Goal: Task Accomplishment & Management: Complete application form

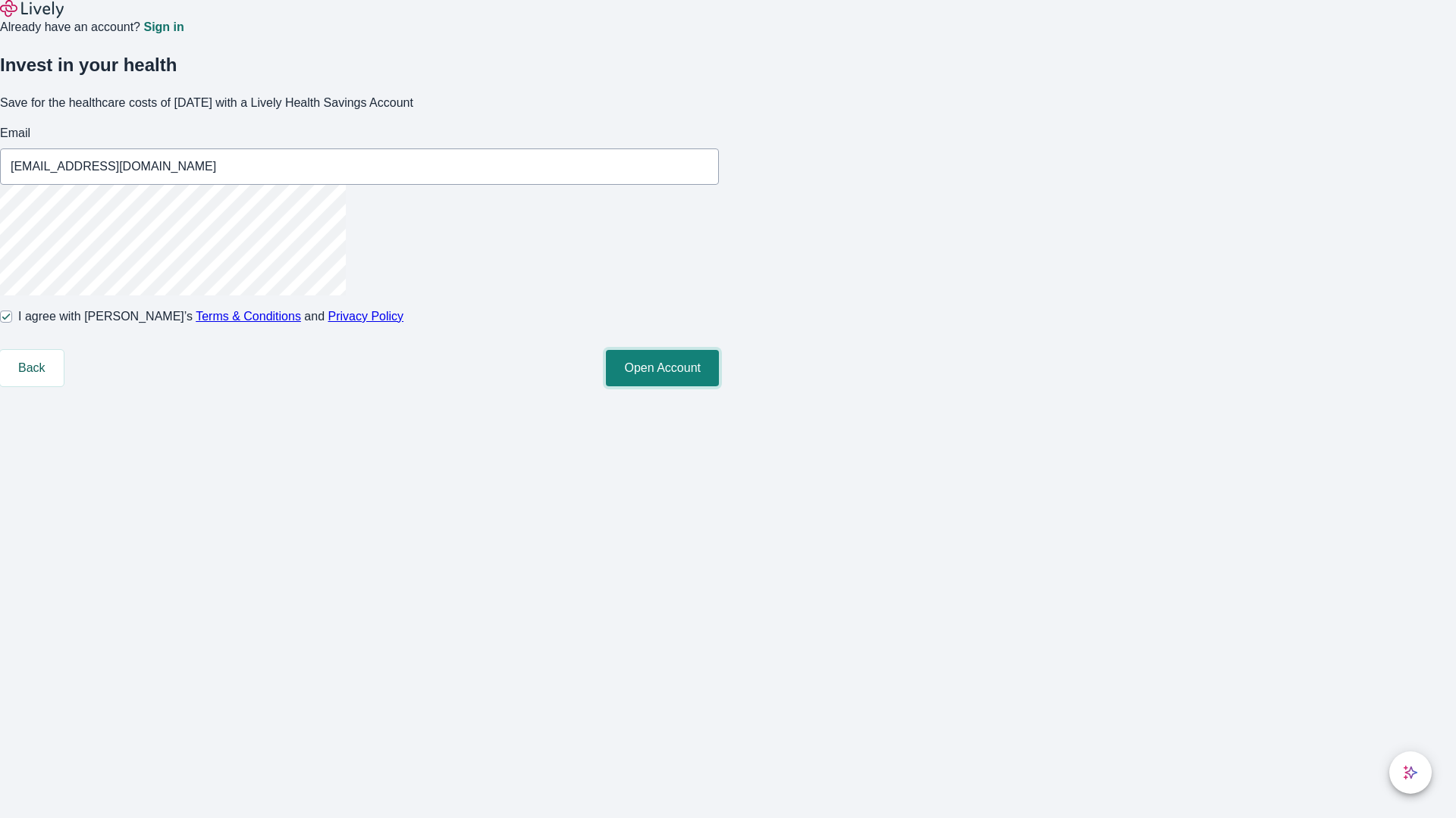
click at [718, 386] on button "Open Account" at bounding box center [662, 368] width 113 height 36
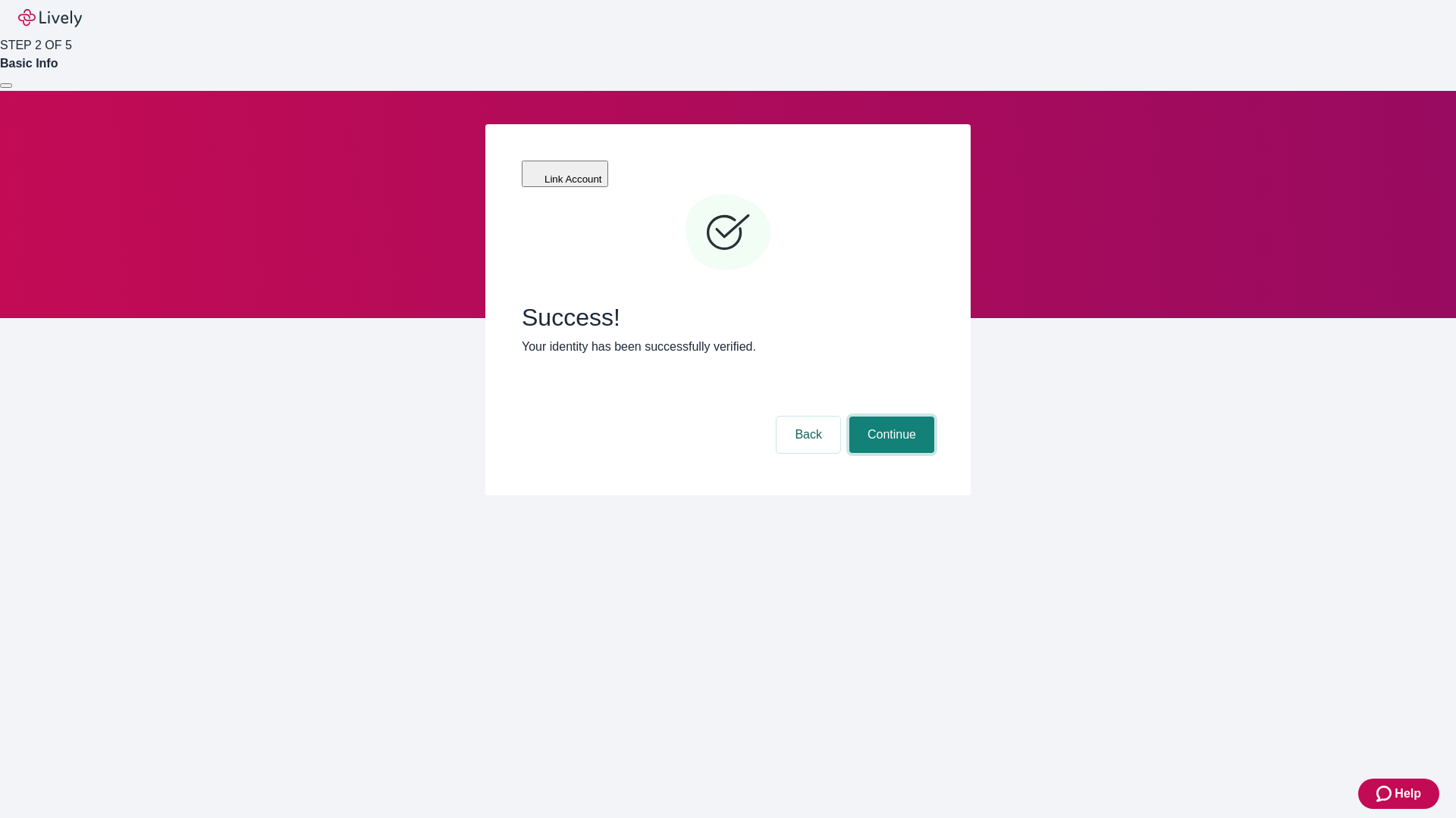
click at [889, 417] on button "Continue" at bounding box center [891, 435] width 85 height 36
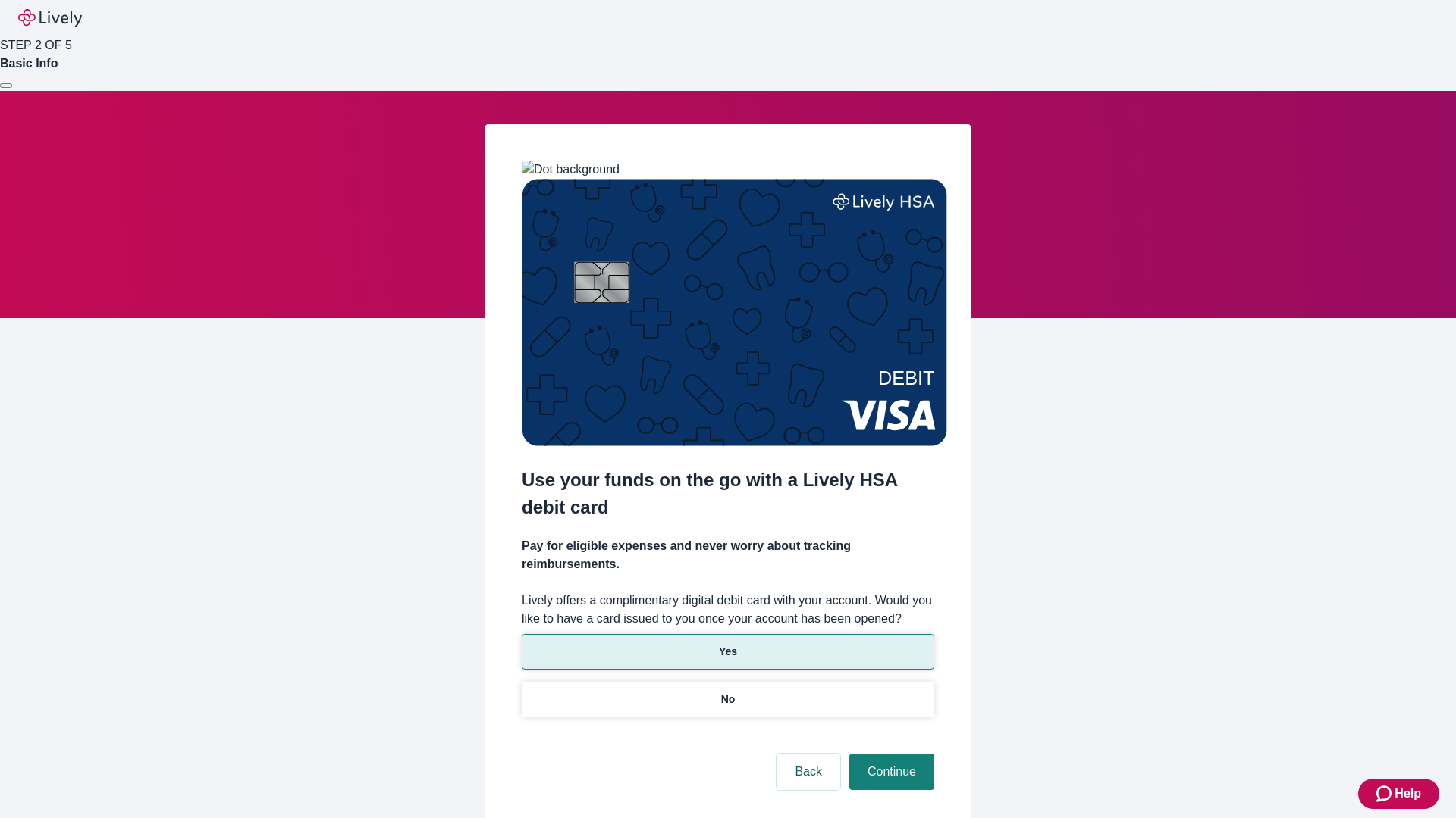
click at [727, 644] on p "Yes" at bounding box center [728, 653] width 18 height 16
click at [889, 753] on button "Continue" at bounding box center [891, 772] width 85 height 36
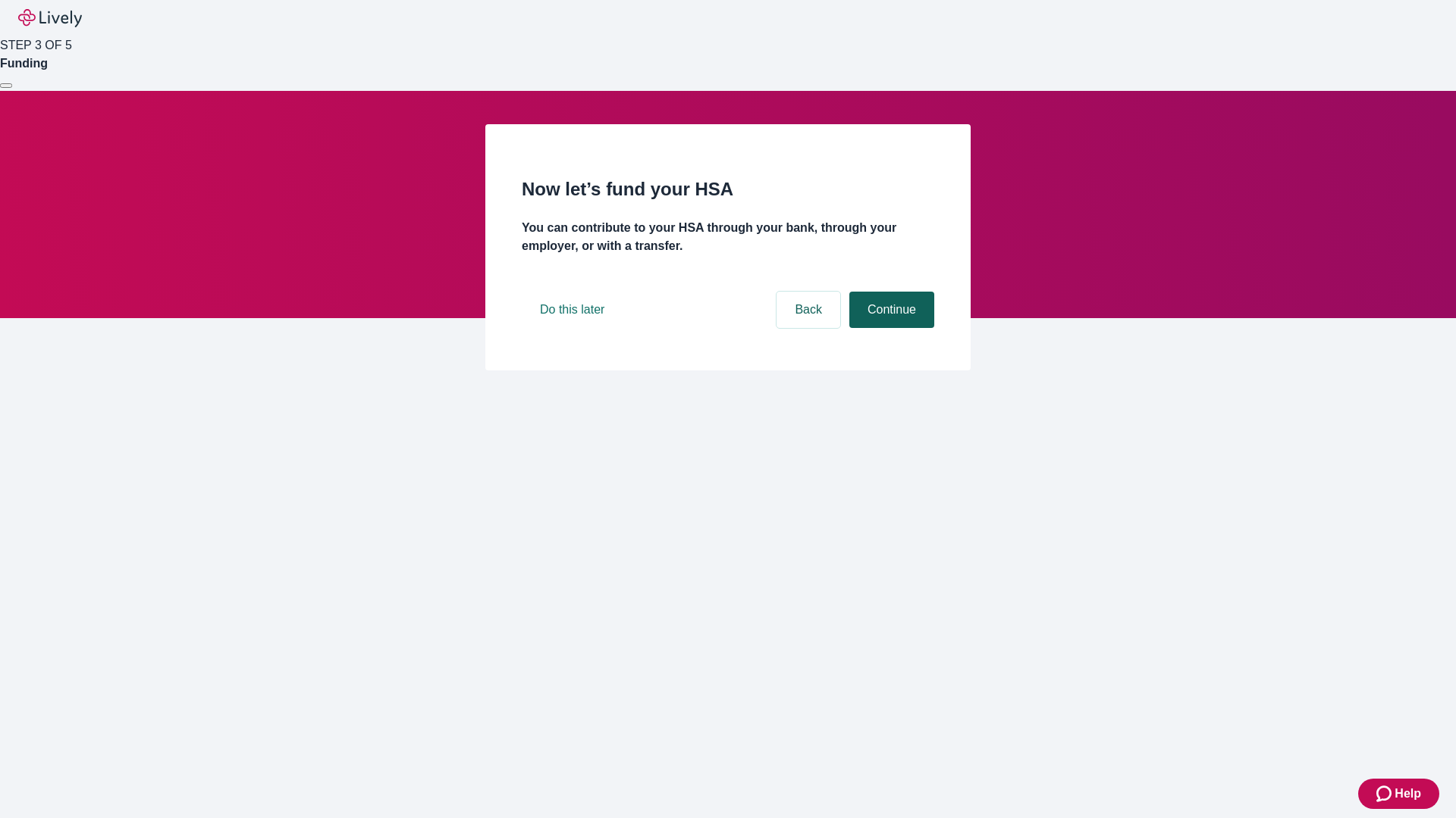
click at [889, 328] on button "Continue" at bounding box center [891, 310] width 85 height 36
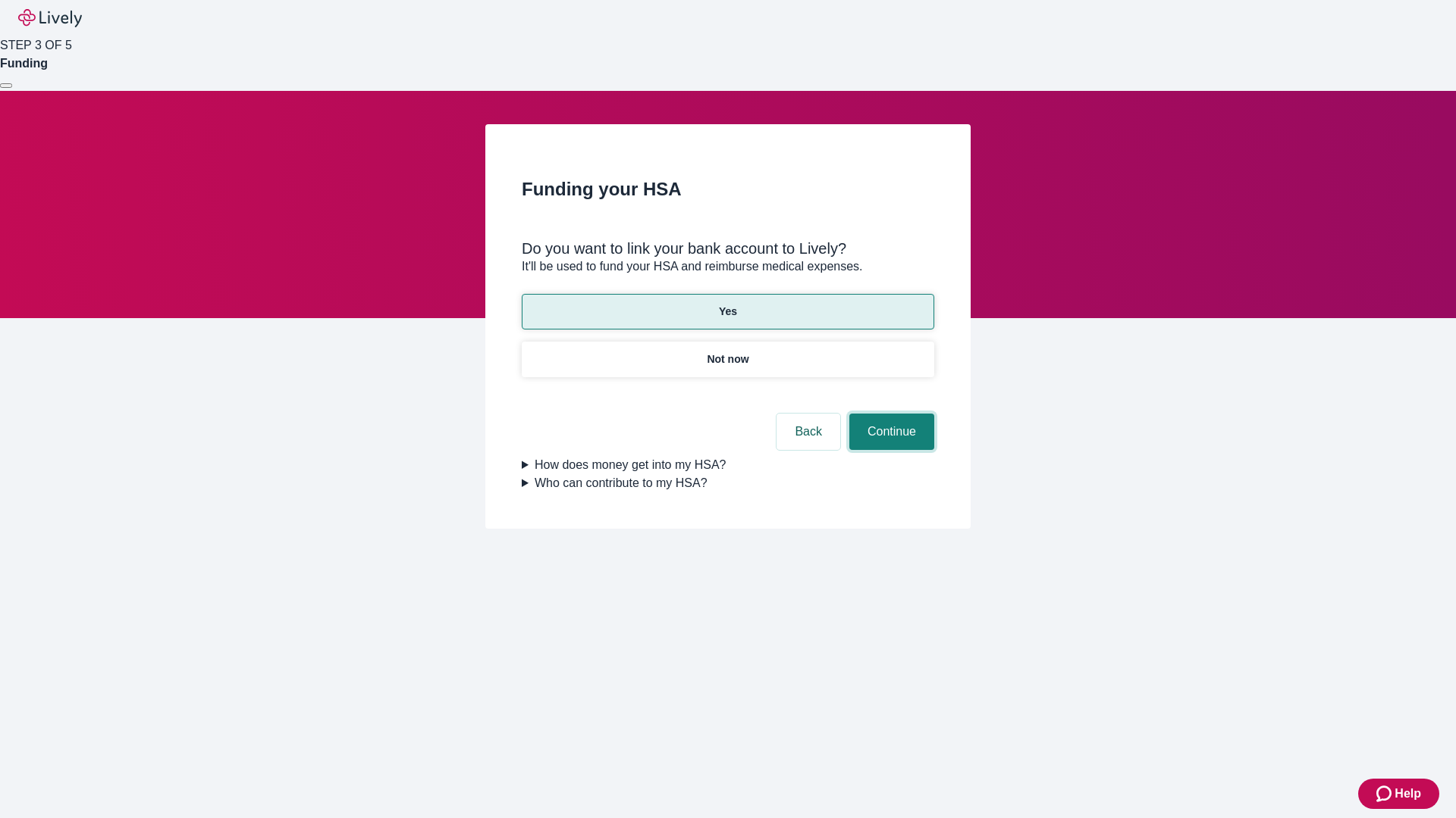
click at [889, 414] on button "Continue" at bounding box center [891, 432] width 85 height 36
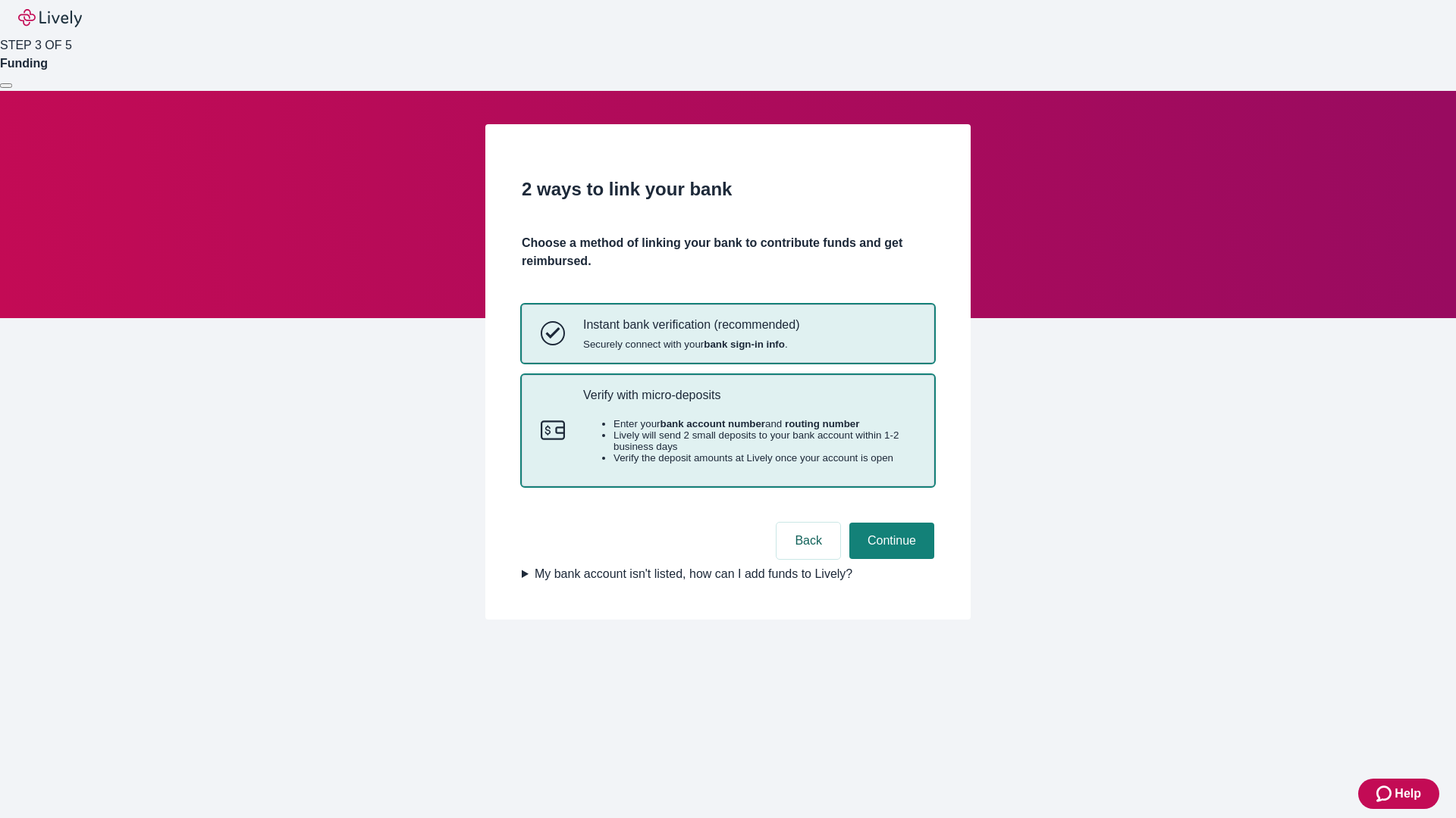
click at [748, 403] on p "Verify with micro-deposits" at bounding box center [748, 395] width 332 height 15
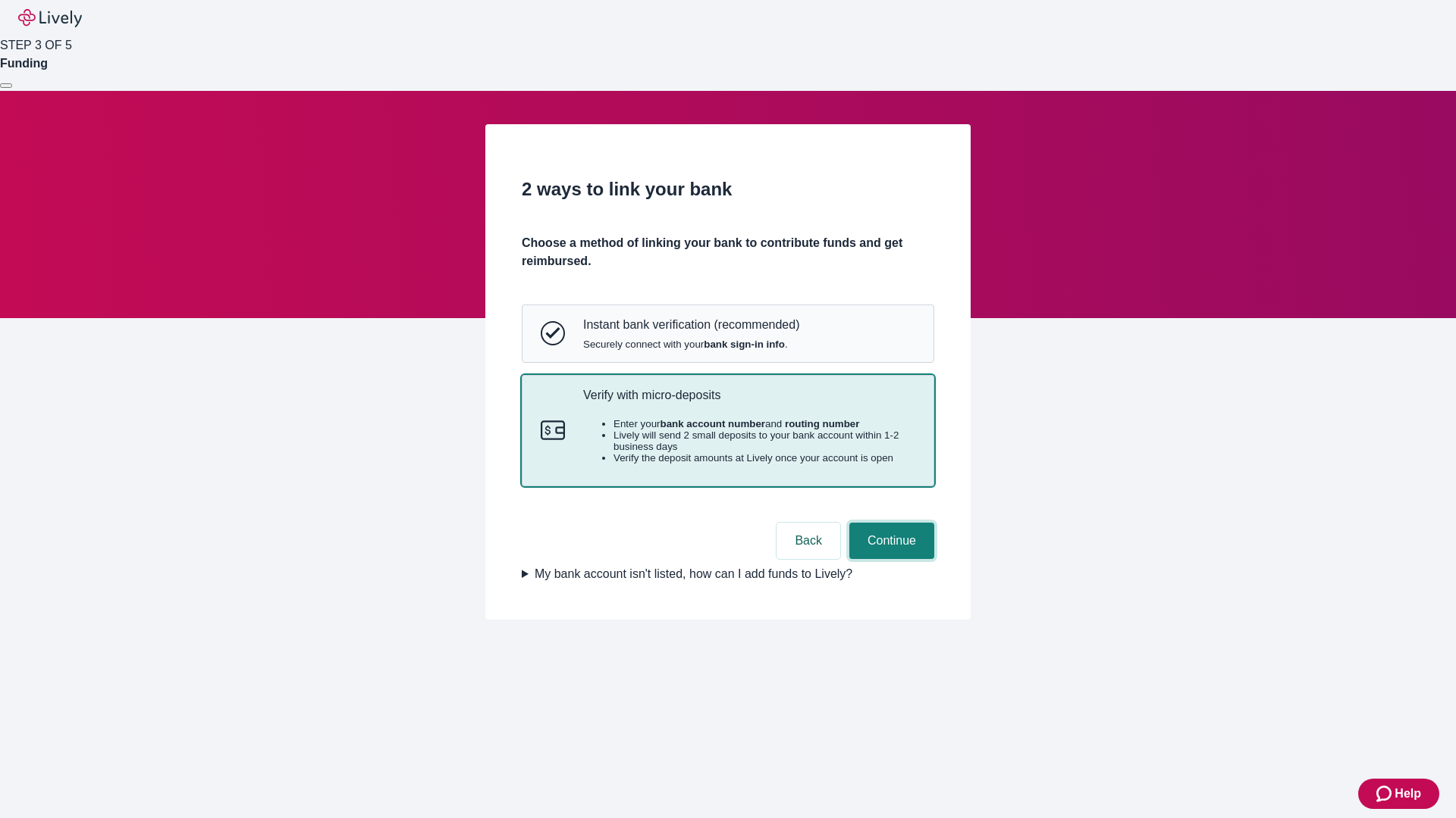
click at [889, 559] on button "Continue" at bounding box center [891, 541] width 85 height 36
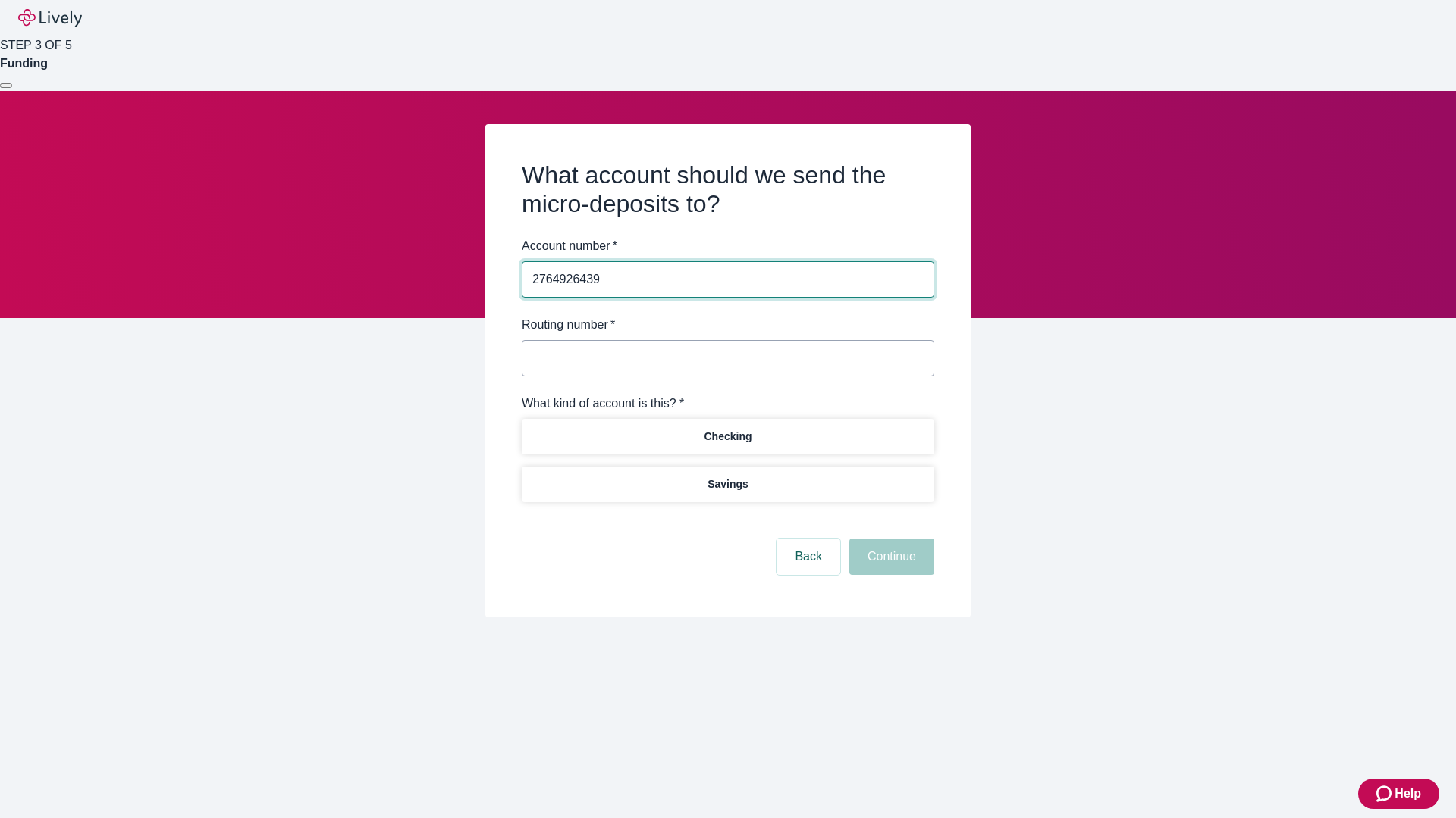
type input "2764926439"
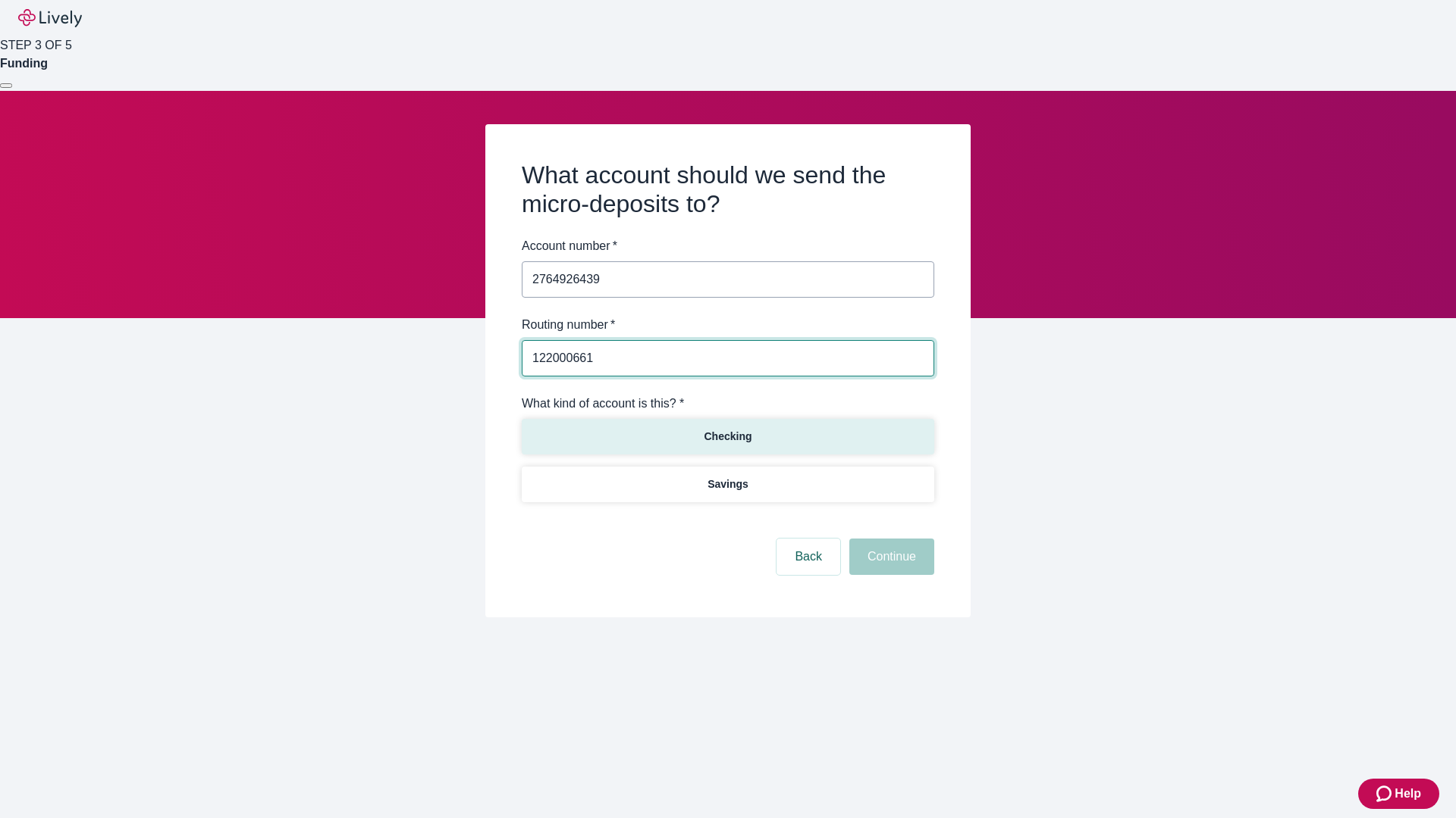
type input "122000661"
click at [727, 435] on p "Checking" at bounding box center [728, 437] width 48 height 16
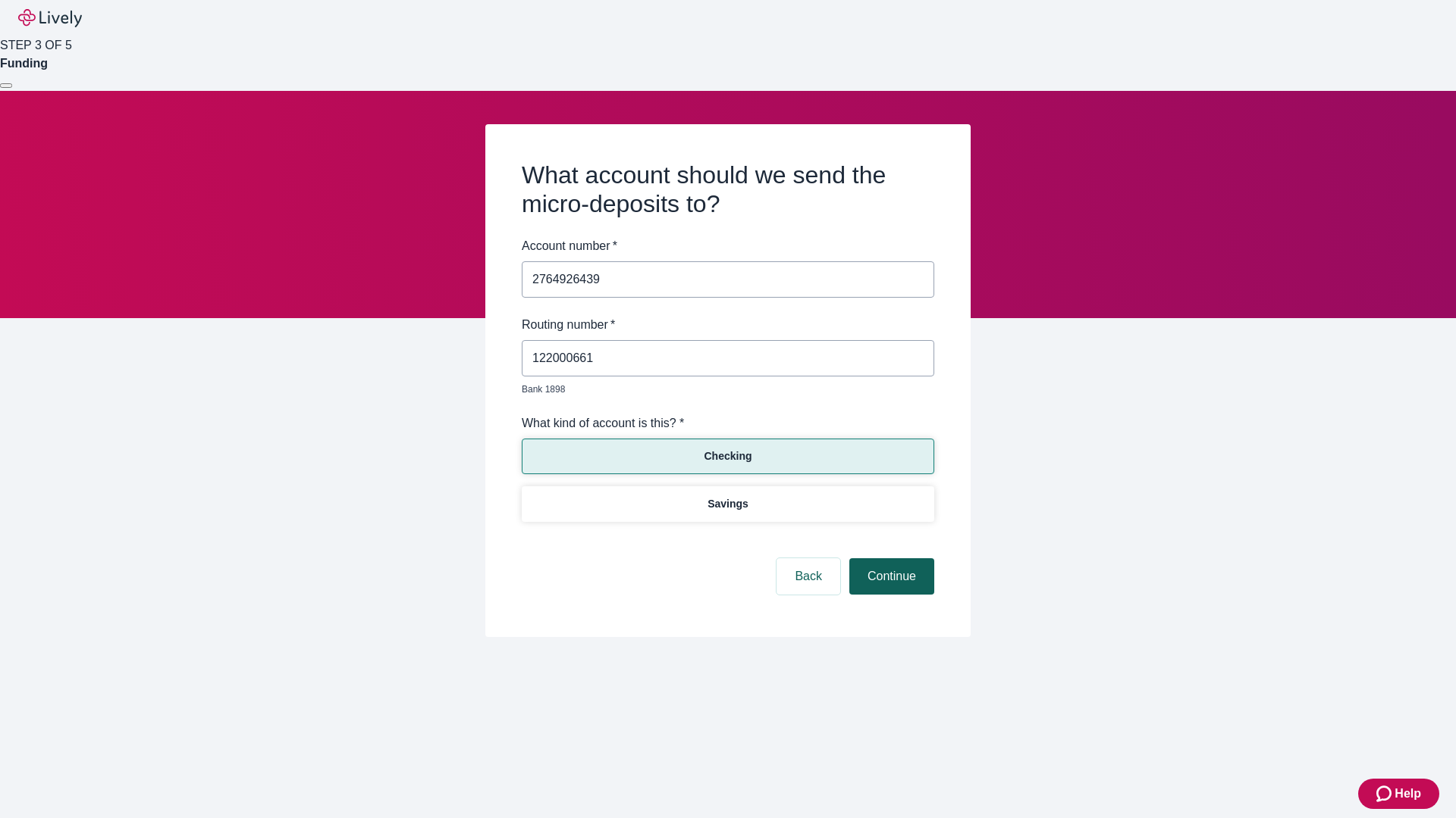
click at [889, 559] on button "Continue" at bounding box center [891, 576] width 85 height 36
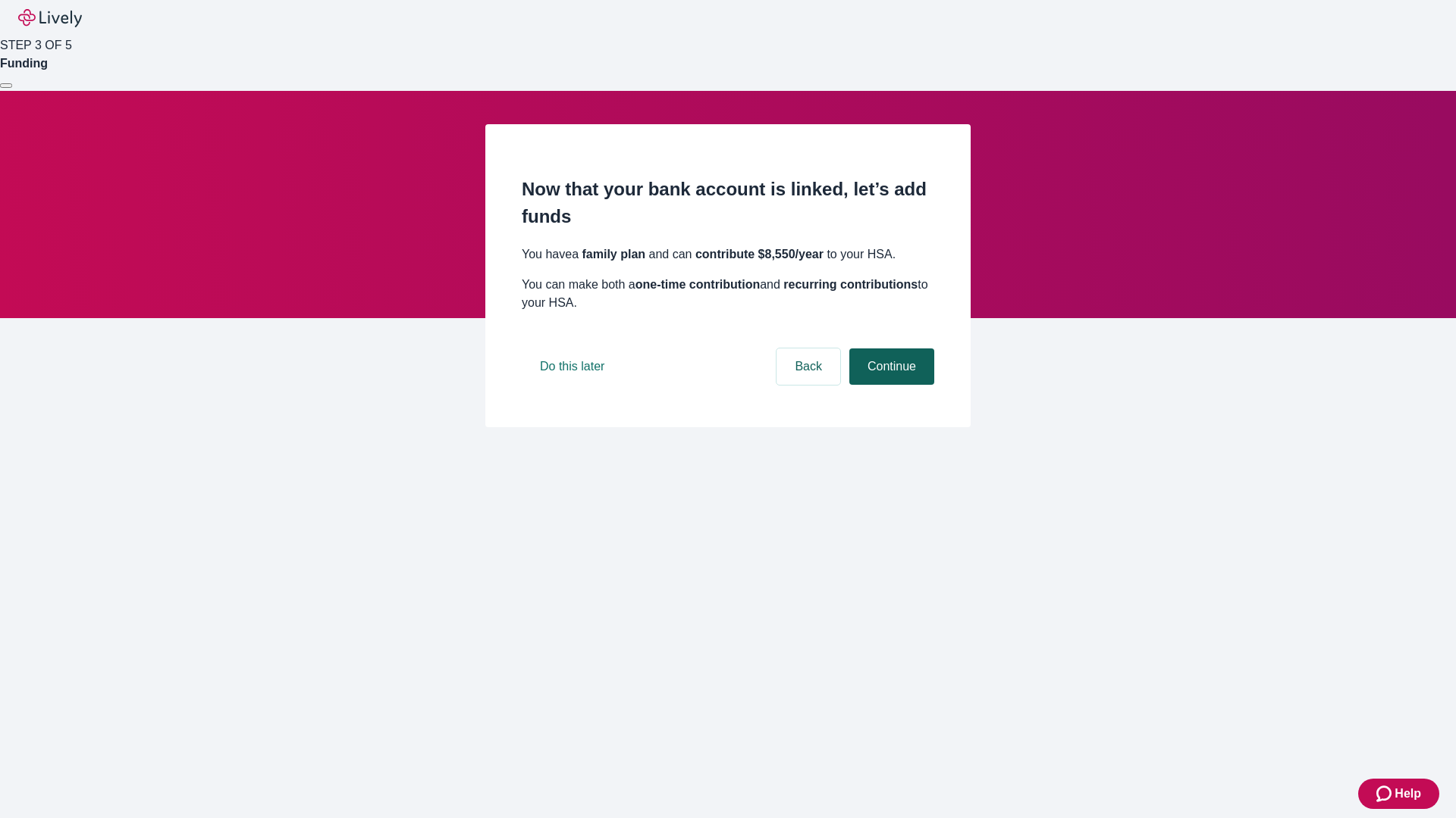
click at [889, 384] on button "Continue" at bounding box center [891, 366] width 85 height 36
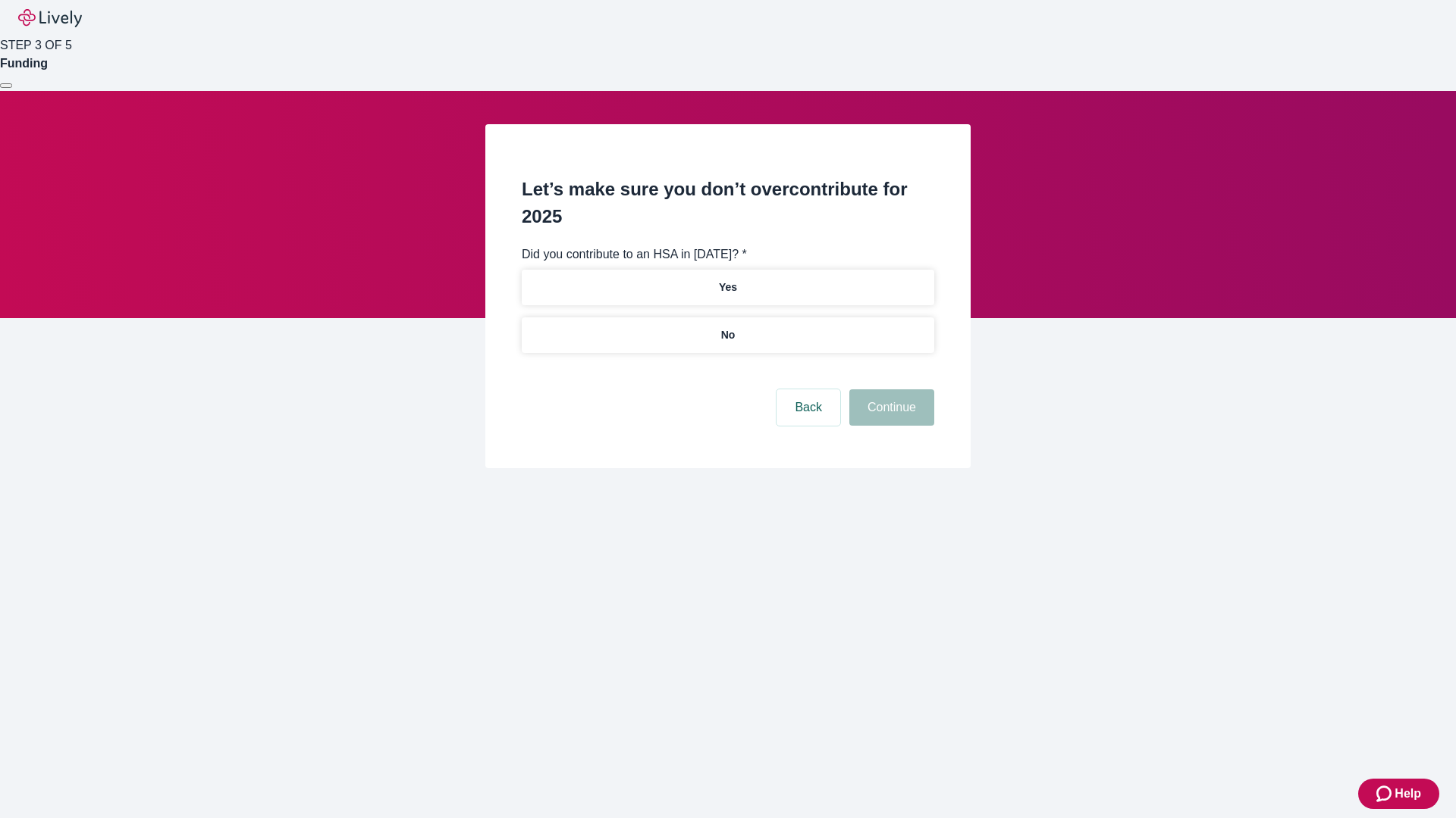
click at [727, 327] on p "No" at bounding box center [728, 335] width 15 height 16
click at [889, 389] on button "Continue" at bounding box center [891, 407] width 85 height 36
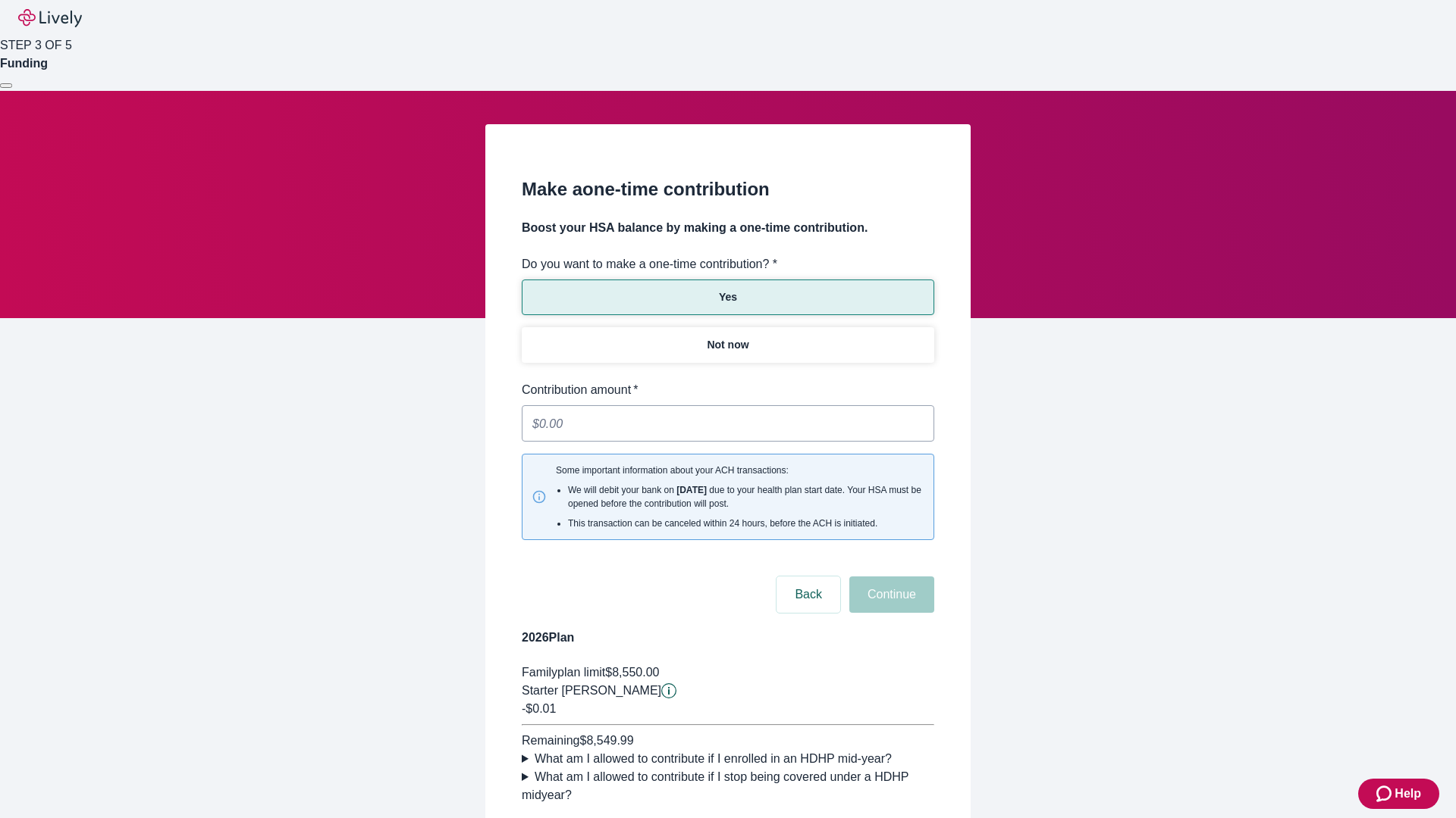
type input "0.01"
click at [889, 576] on button "Continue" at bounding box center [891, 594] width 85 height 36
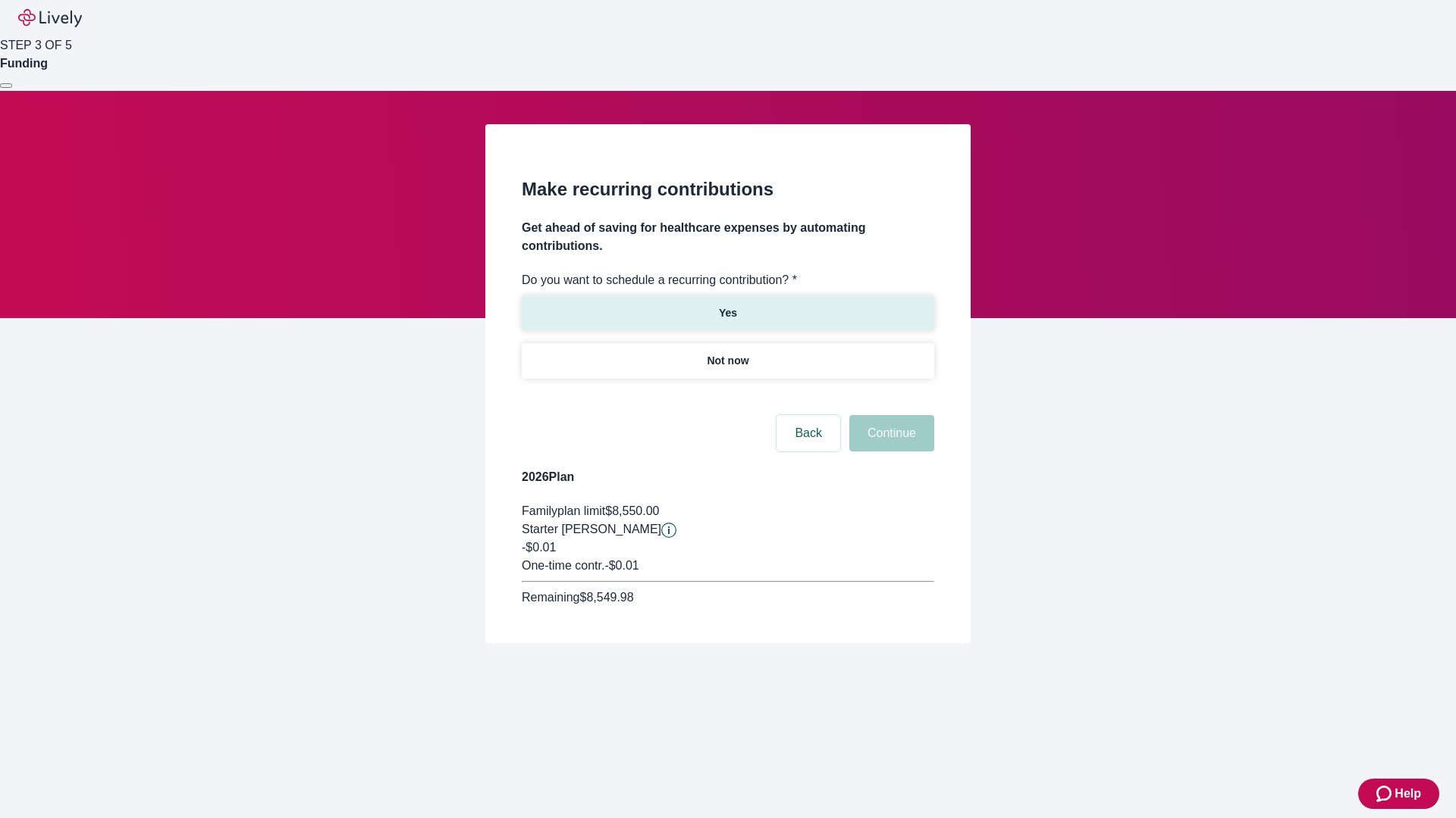
click at [727, 305] on p "Yes" at bounding box center [728, 314] width 18 height 16
click at [727, 397] on body "Help STEP 3 OF 5 Funding Make recurring contributions Get ahead of saving for h…" at bounding box center [728, 358] width 1456 height 716
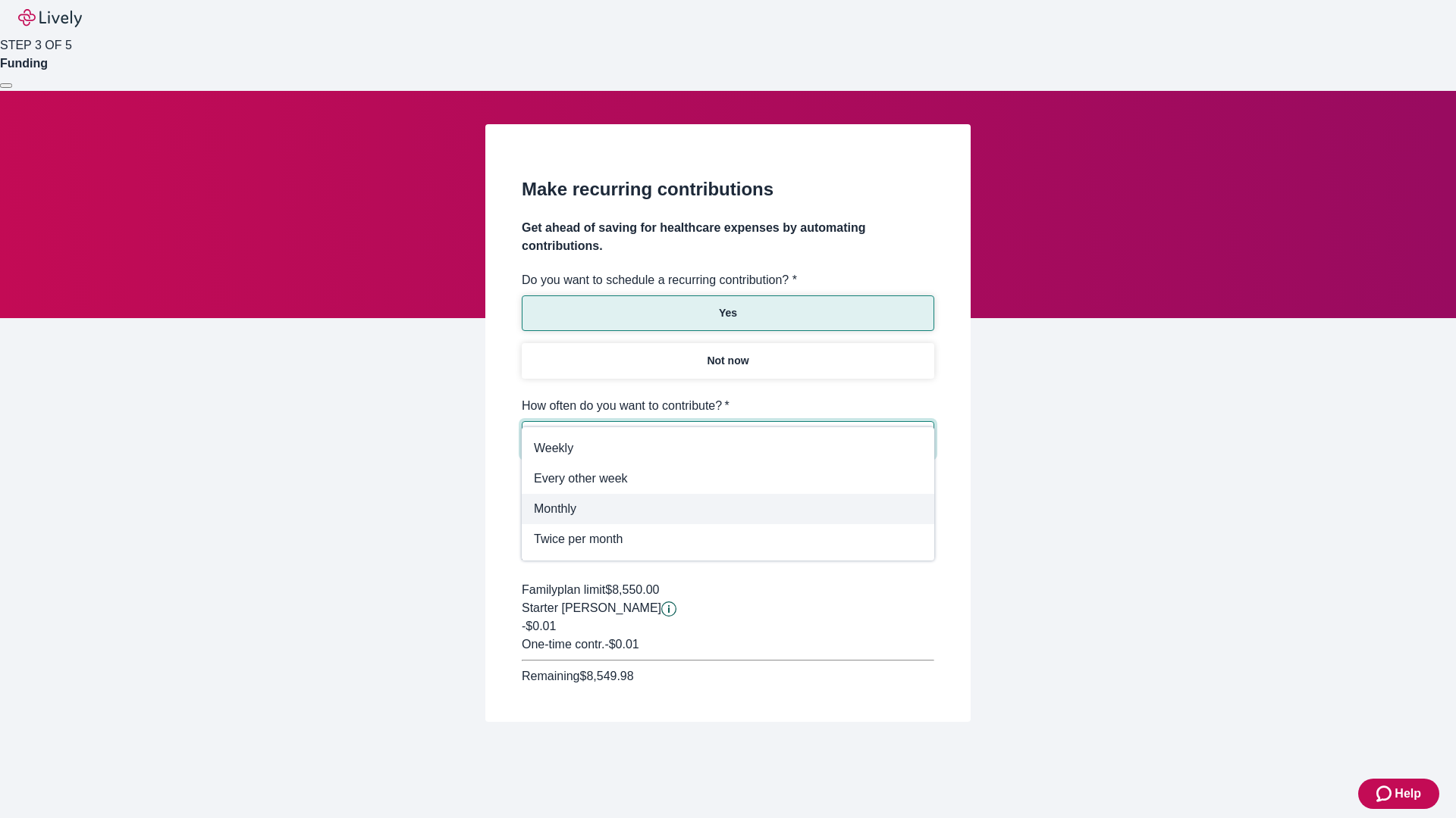
click at [728, 509] on span "Monthly" at bounding box center [728, 509] width 388 height 18
type input "Monthly"
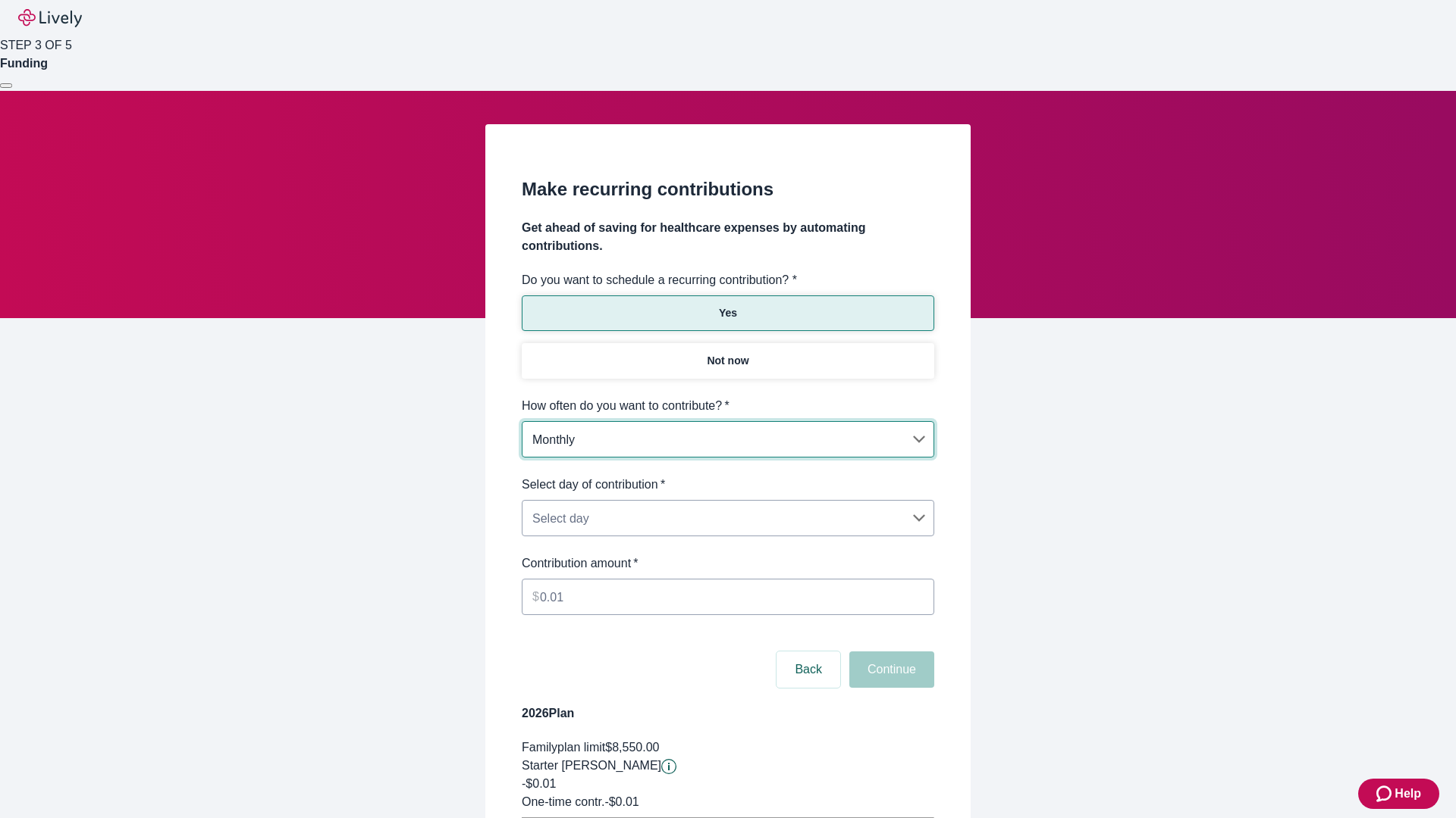
click at [727, 476] on body "Help STEP 3 OF 5 Funding Make recurring contributions Get ahead of saving for h…" at bounding box center [728, 476] width 1456 height 953
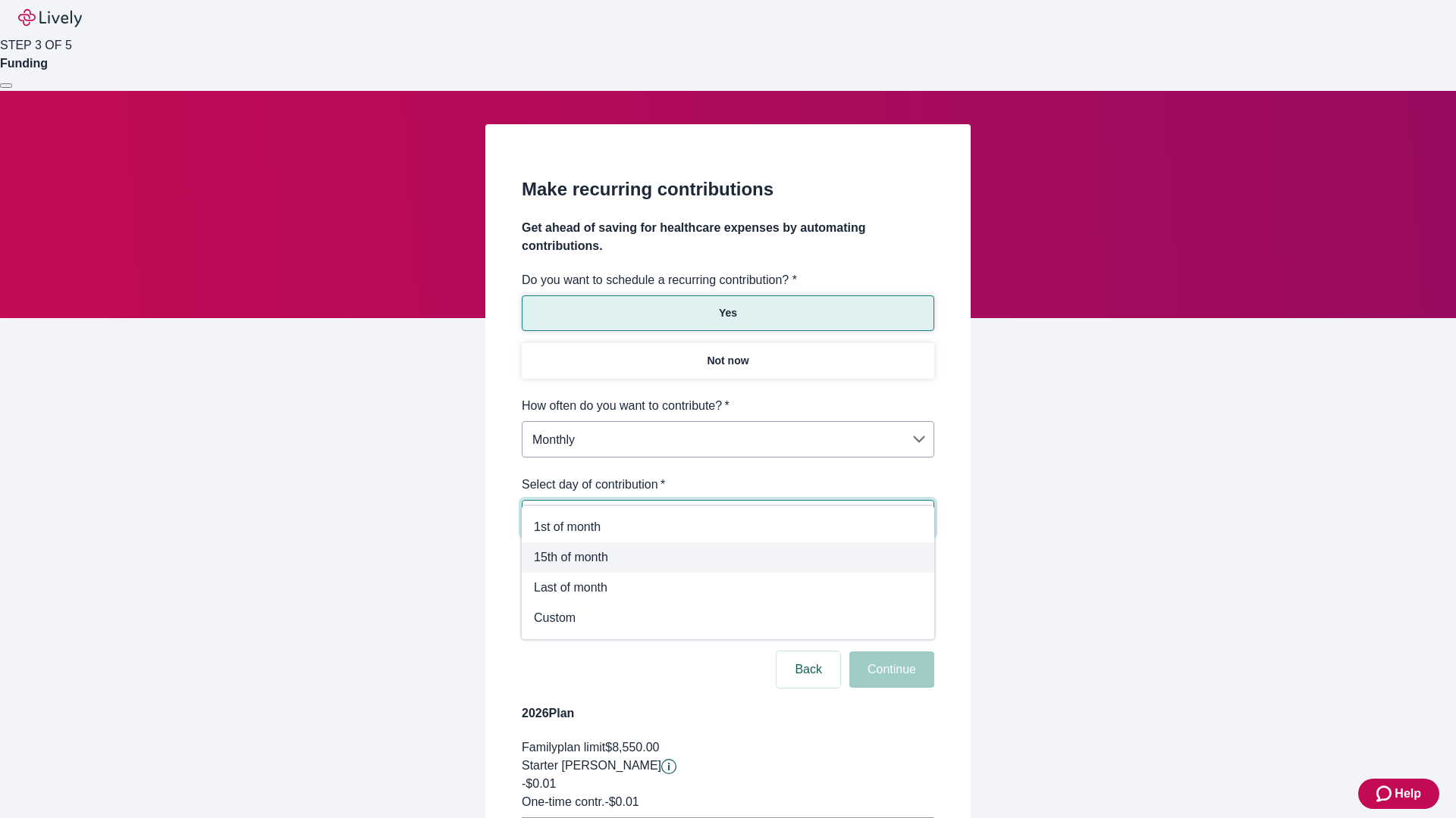
click at [728, 558] on span "15th of month" at bounding box center [728, 558] width 388 height 18
type input "Monthly15th"
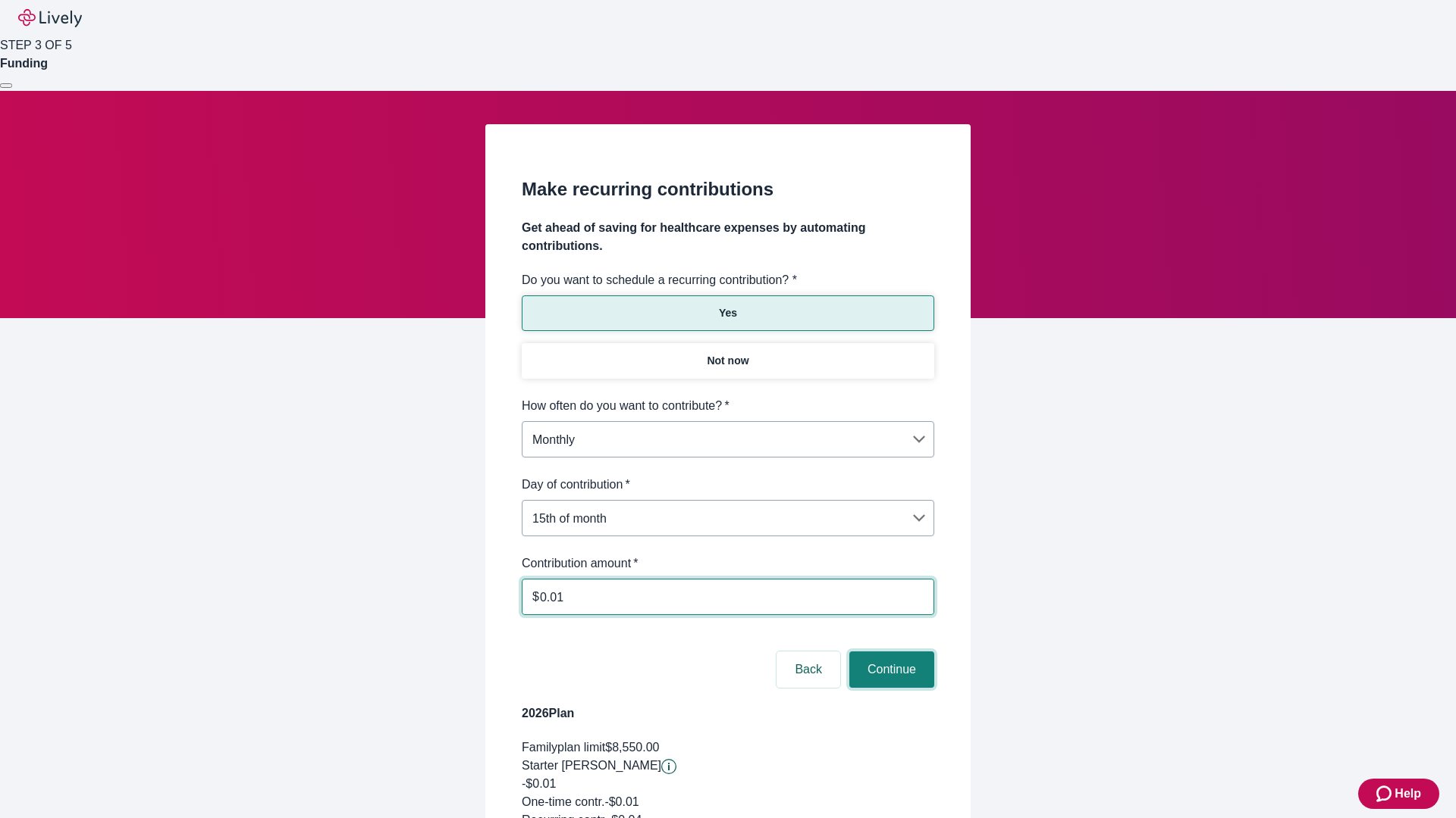
click at [889, 652] on button "Continue" at bounding box center [891, 670] width 85 height 36
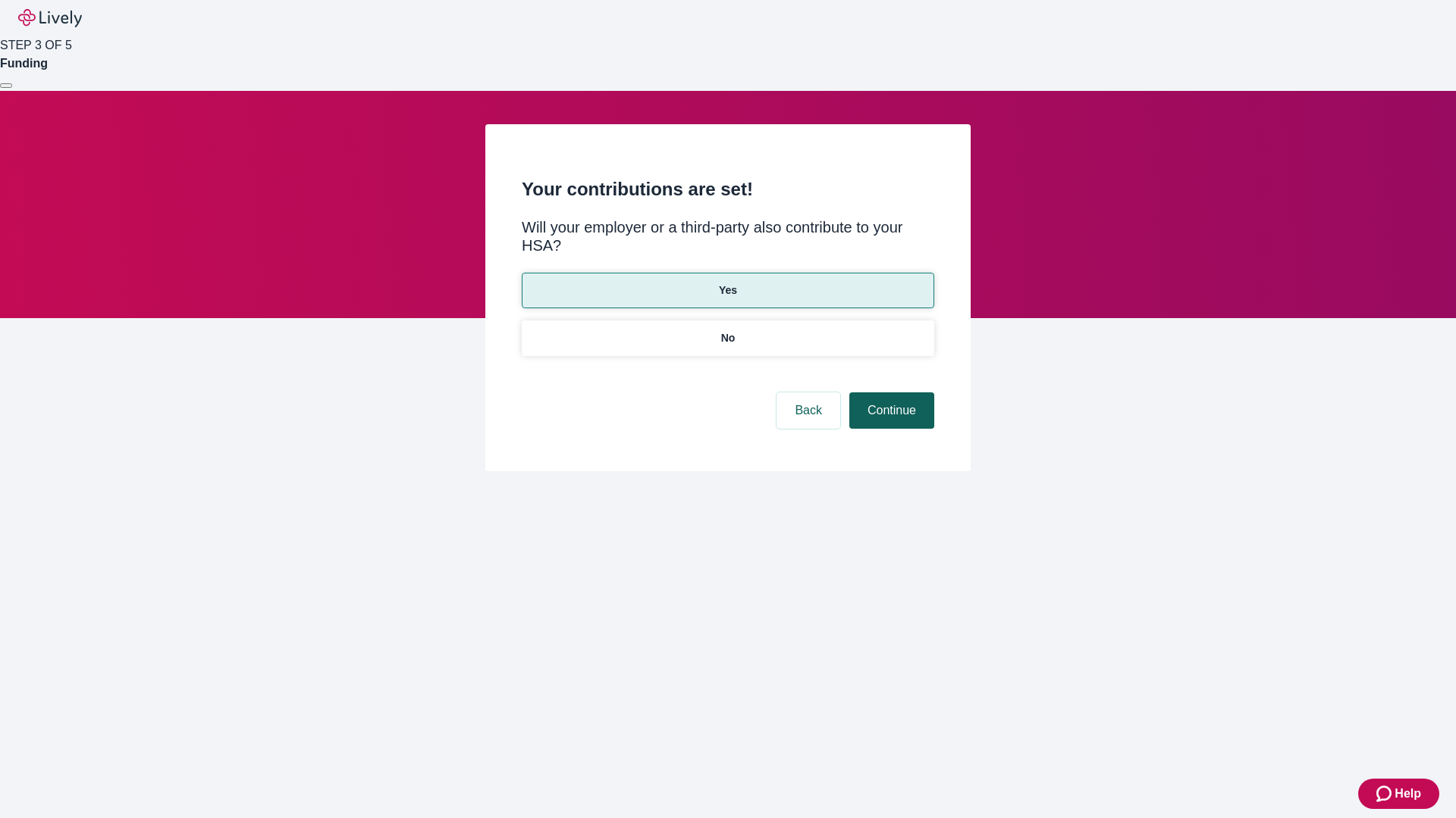
click at [889, 393] on button "Continue" at bounding box center [891, 411] width 85 height 36
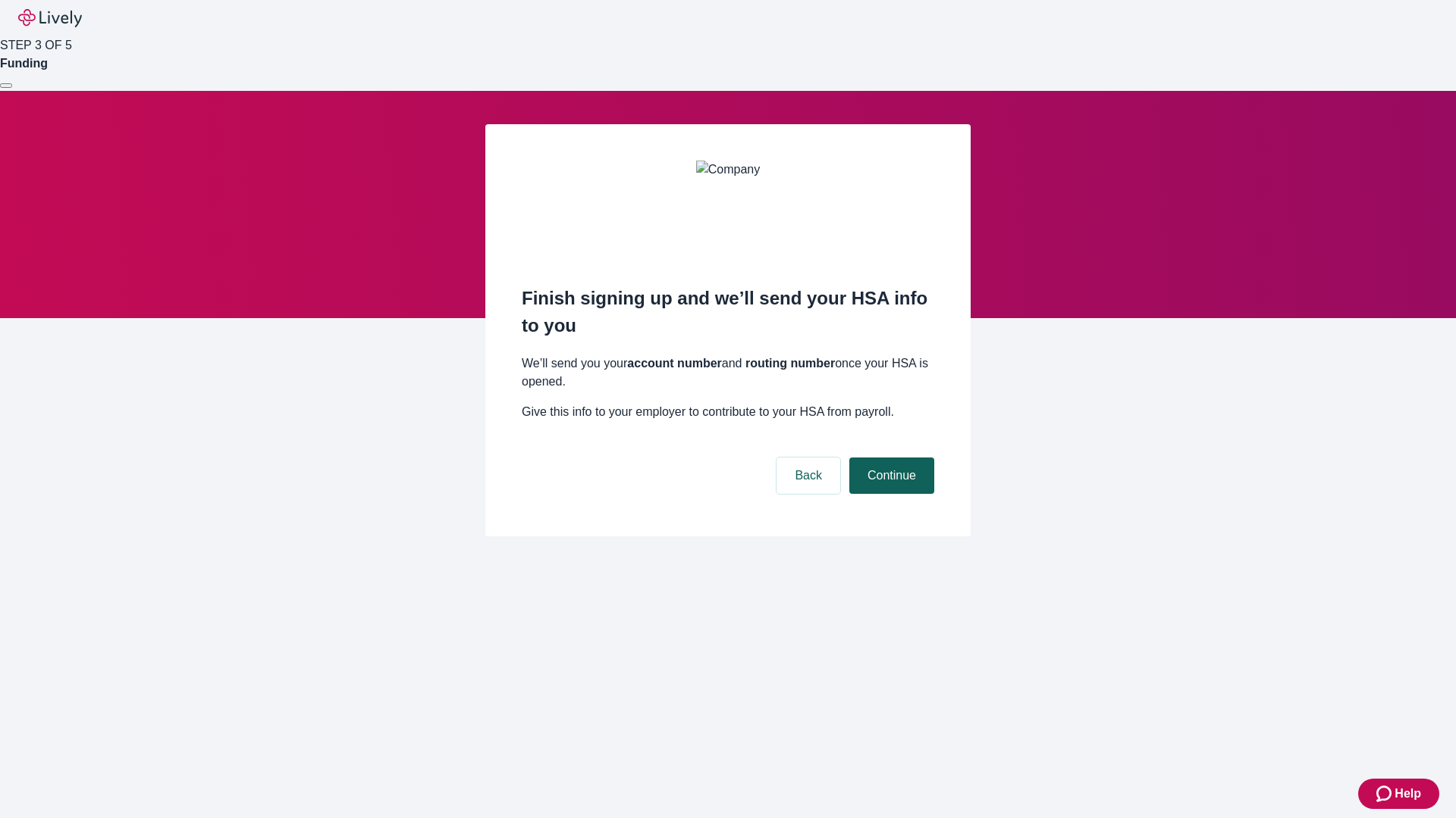
click at [889, 458] on button "Continue" at bounding box center [891, 476] width 85 height 36
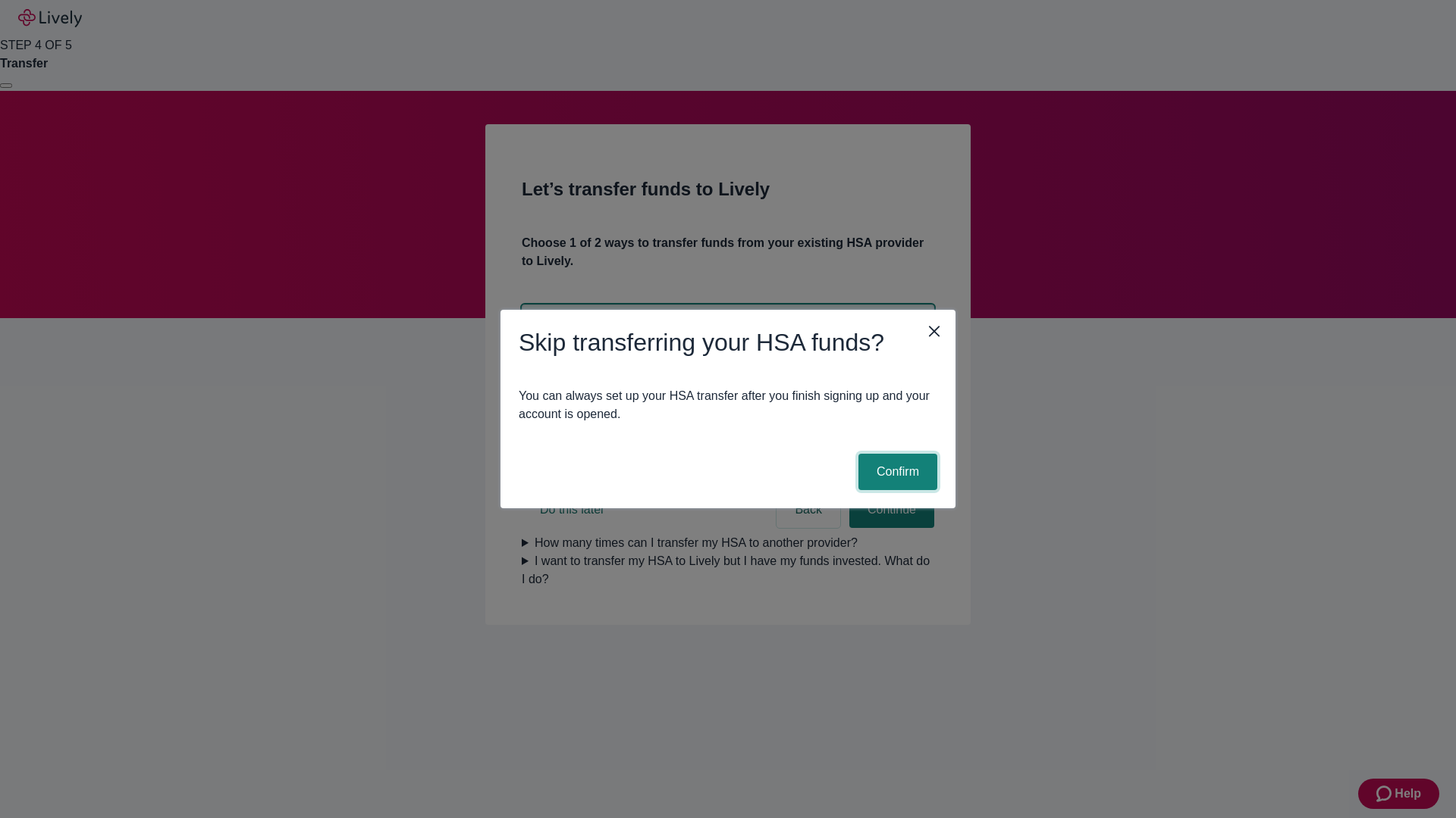
click at [896, 472] on button "Confirm" at bounding box center [898, 472] width 79 height 36
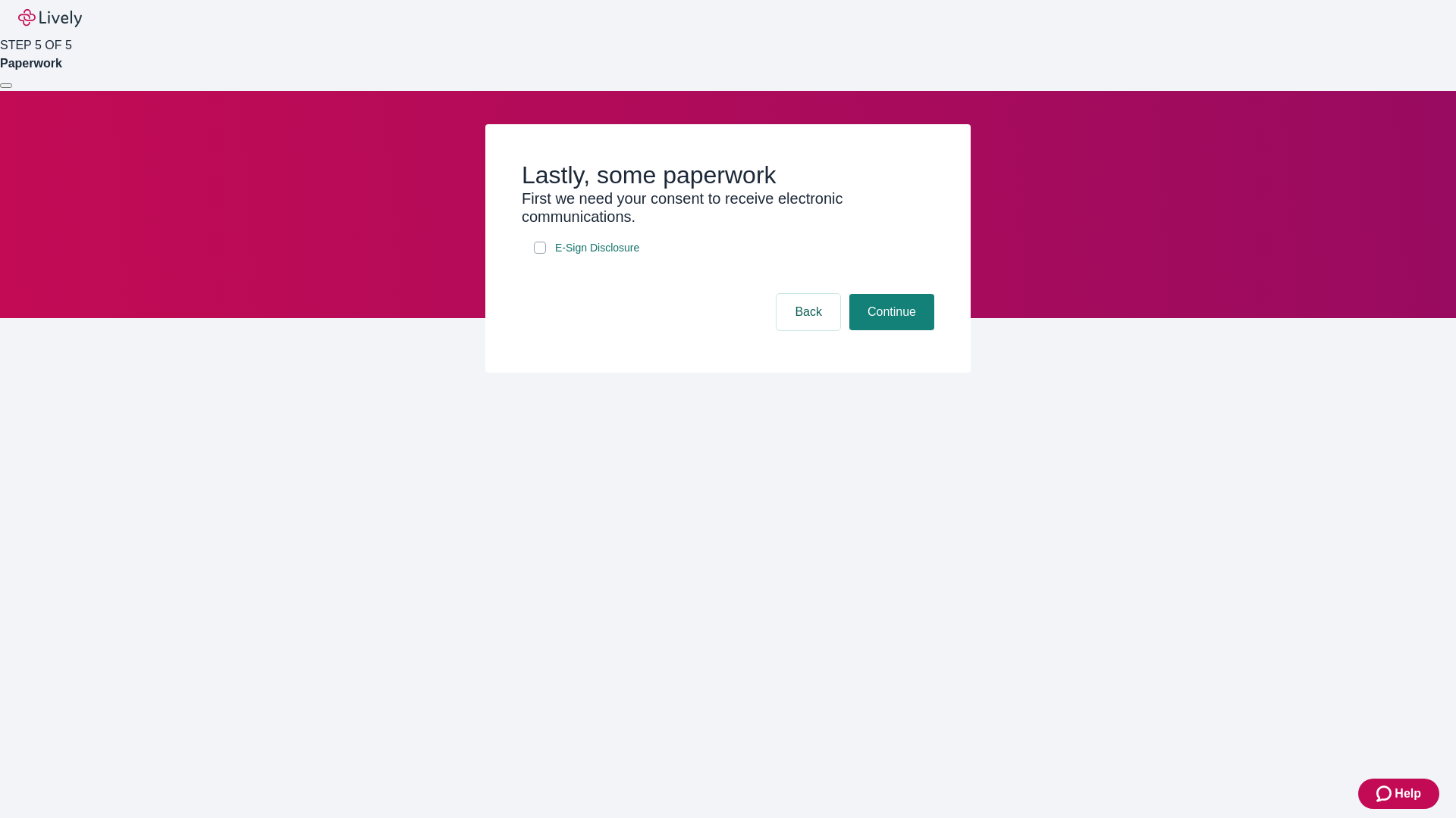
click at [540, 254] on input "E-Sign Disclosure" at bounding box center [539, 247] width 12 height 12
checkbox input "true"
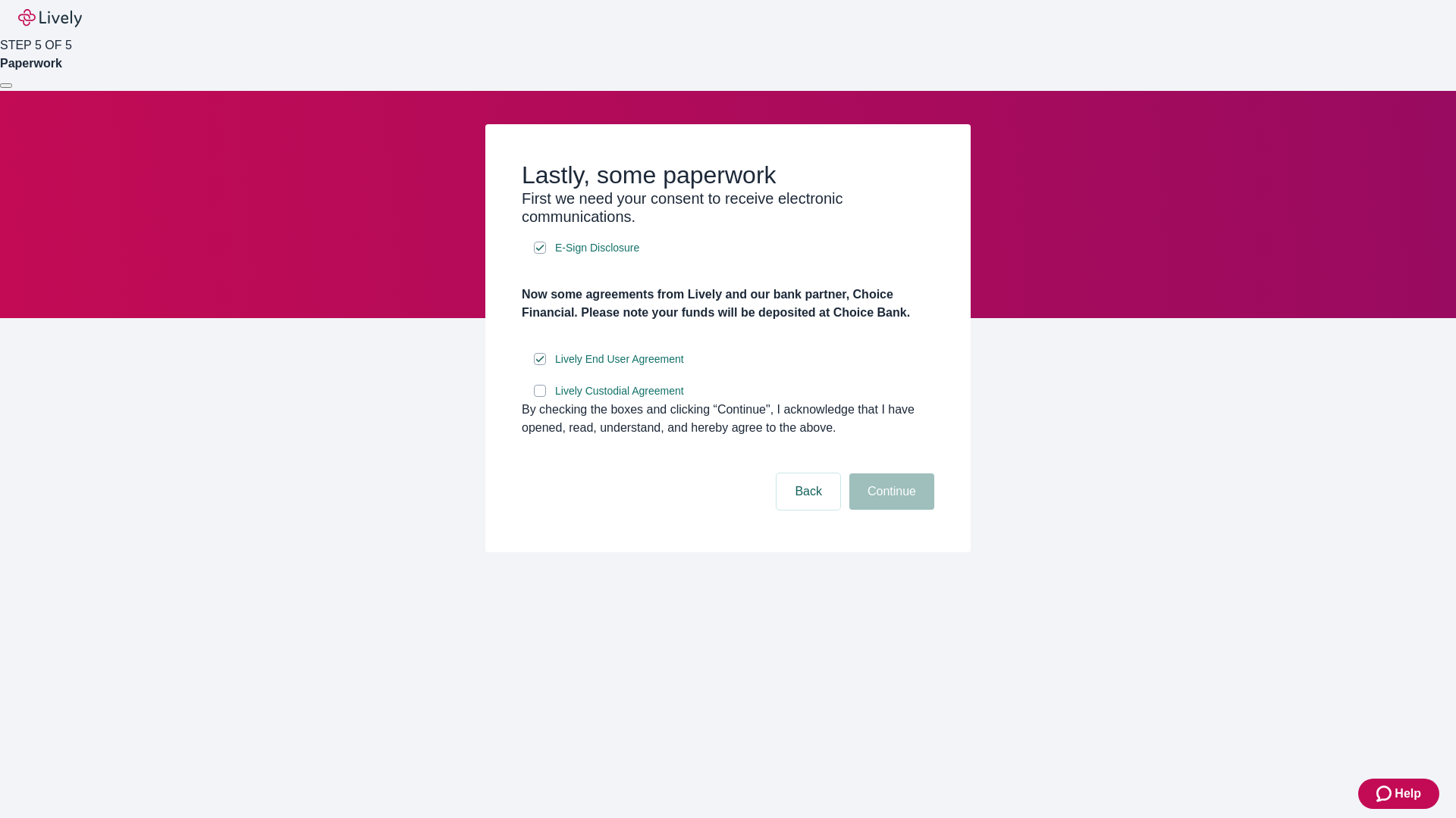
click at [540, 397] on input "Lively Custodial Agreement" at bounding box center [539, 390] width 12 height 12
checkbox input "true"
click at [889, 510] on button "Continue" at bounding box center [891, 492] width 85 height 36
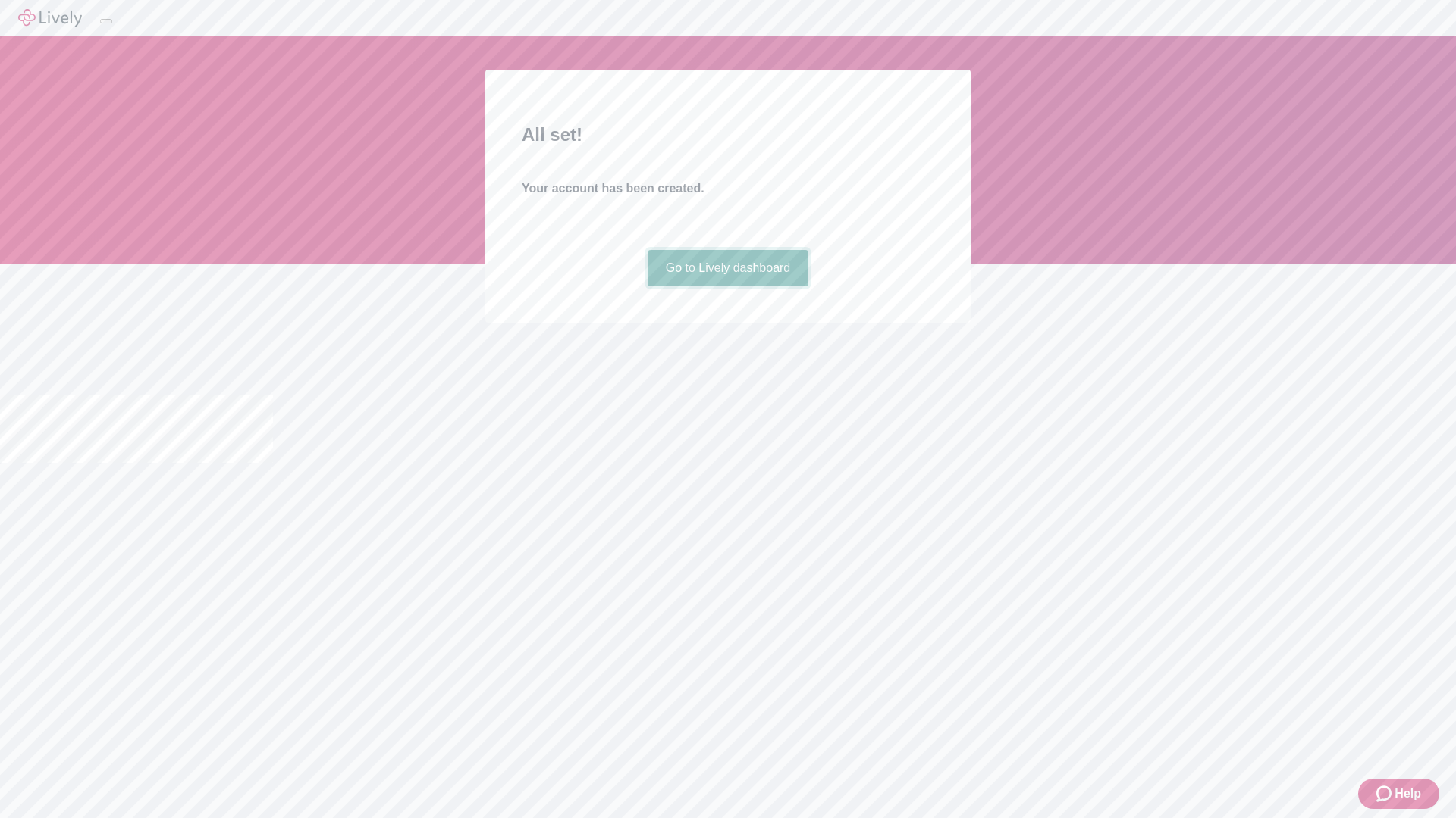
click at [727, 286] on link "Go to Lively dashboard" at bounding box center [728, 268] width 162 height 36
